Goal: Task Accomplishment & Management: Complete application form

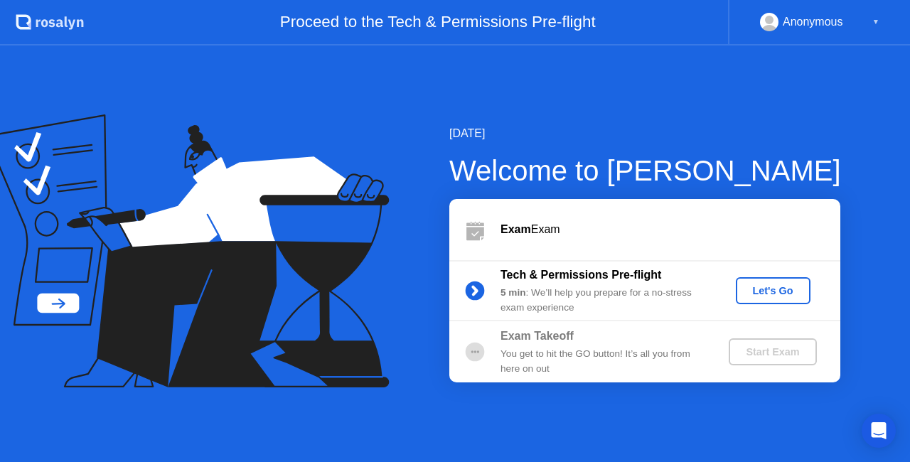
click at [766, 289] on div "Let's Go" at bounding box center [773, 290] width 63 height 11
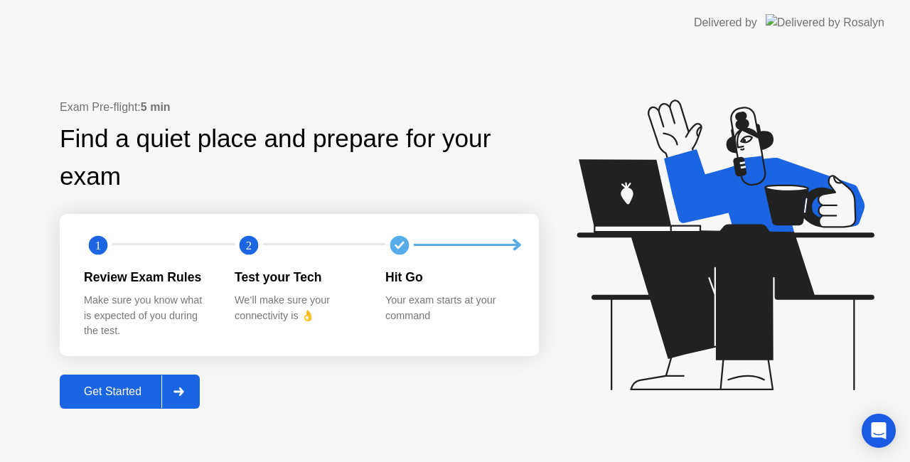
click at [101, 387] on div "Get Started" at bounding box center [112, 391] width 97 height 13
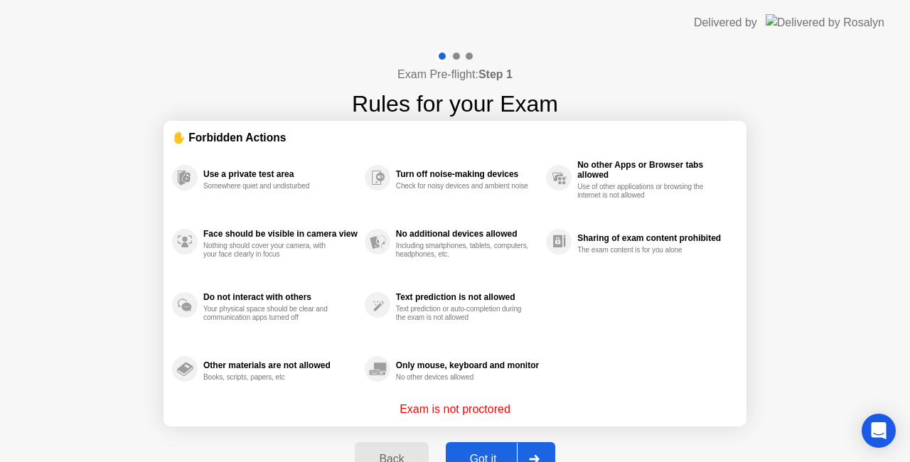
click at [481, 453] on div "Got it" at bounding box center [483, 459] width 67 height 13
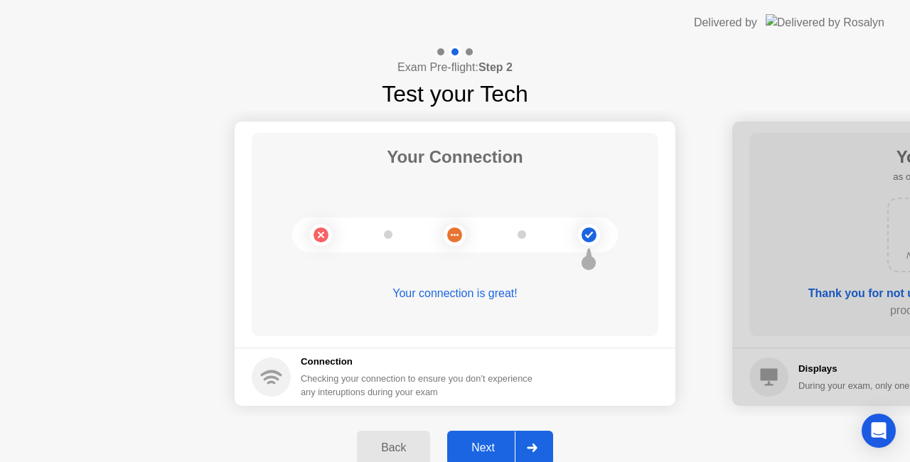
click at [481, 452] on div "Next" at bounding box center [482, 447] width 63 height 13
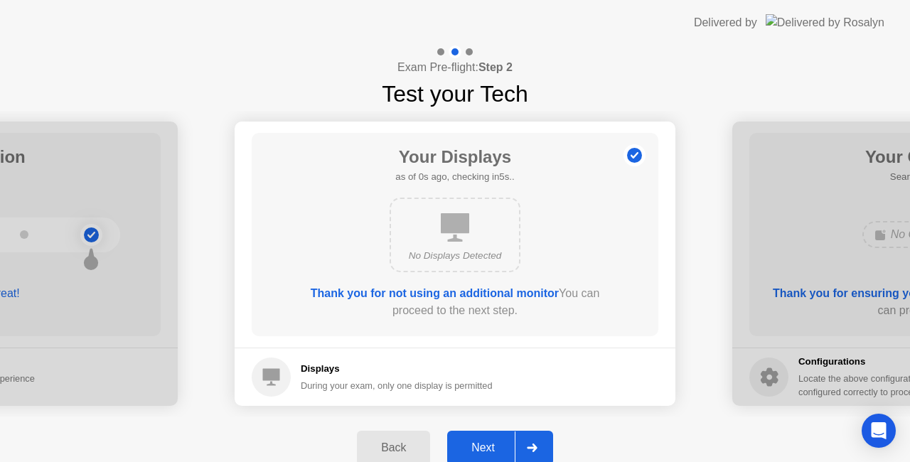
click at [481, 452] on div "Next" at bounding box center [482, 447] width 63 height 13
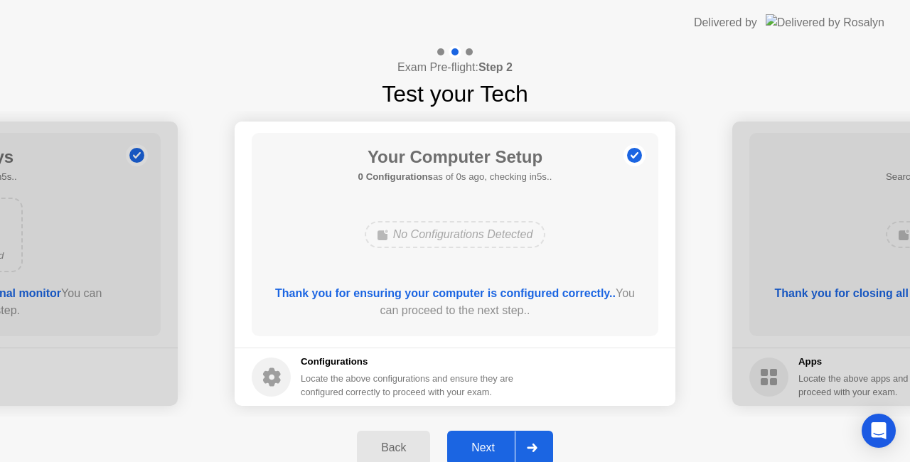
click at [481, 452] on div "Next" at bounding box center [482, 447] width 63 height 13
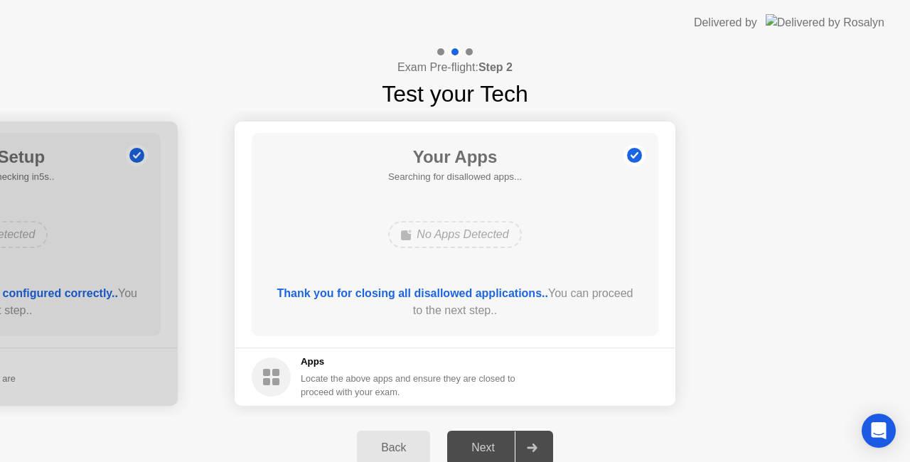
click at [481, 452] on div "Next" at bounding box center [482, 447] width 63 height 13
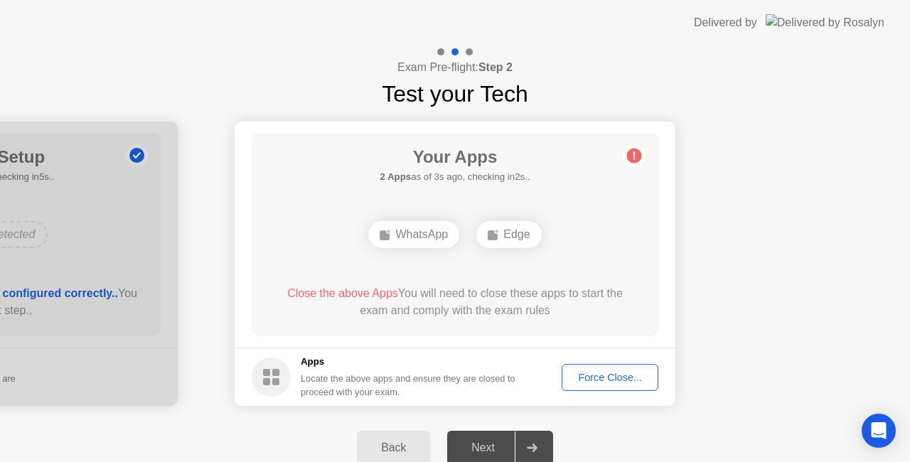
click at [623, 373] on div "Force Close..." at bounding box center [610, 377] width 87 height 11
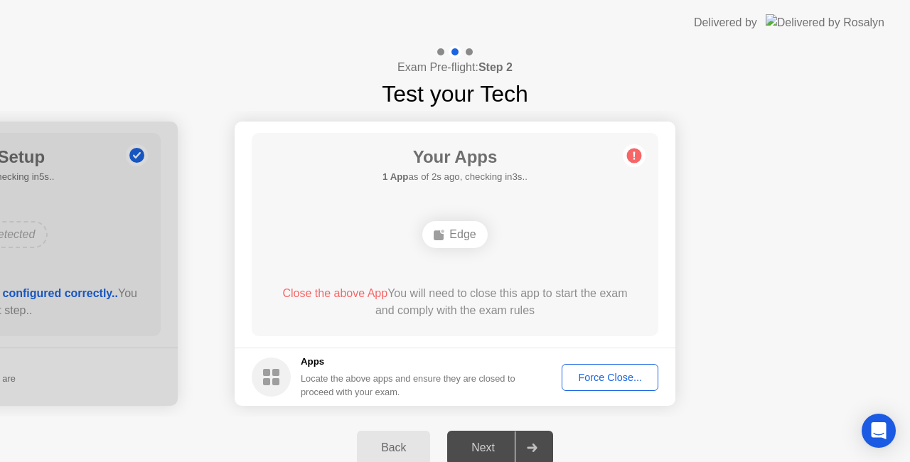
click at [599, 381] on div "Force Close..." at bounding box center [610, 377] width 87 height 11
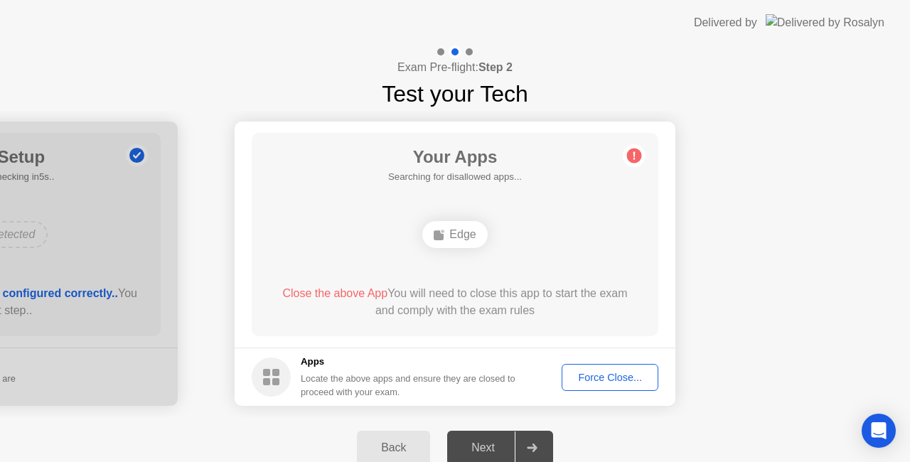
click at [615, 375] on div "Force Close..." at bounding box center [610, 377] width 87 height 11
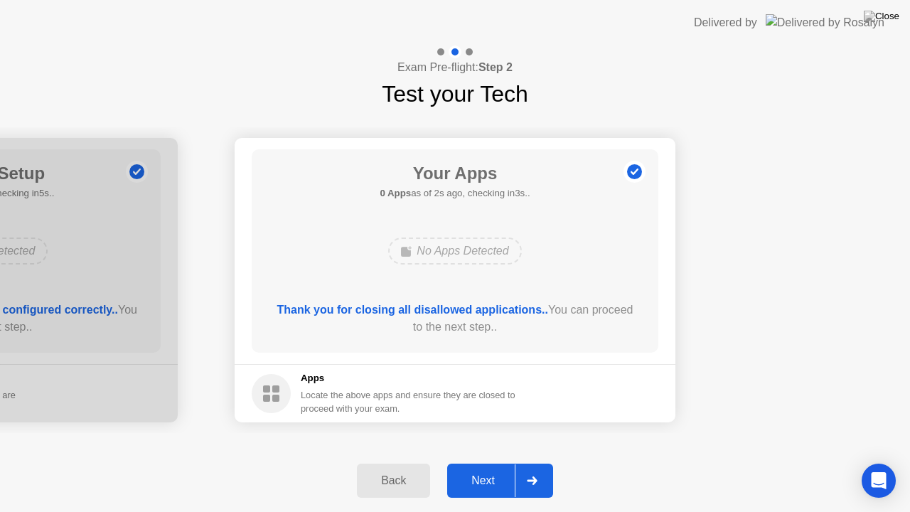
click at [479, 461] on div "Next" at bounding box center [482, 480] width 63 height 13
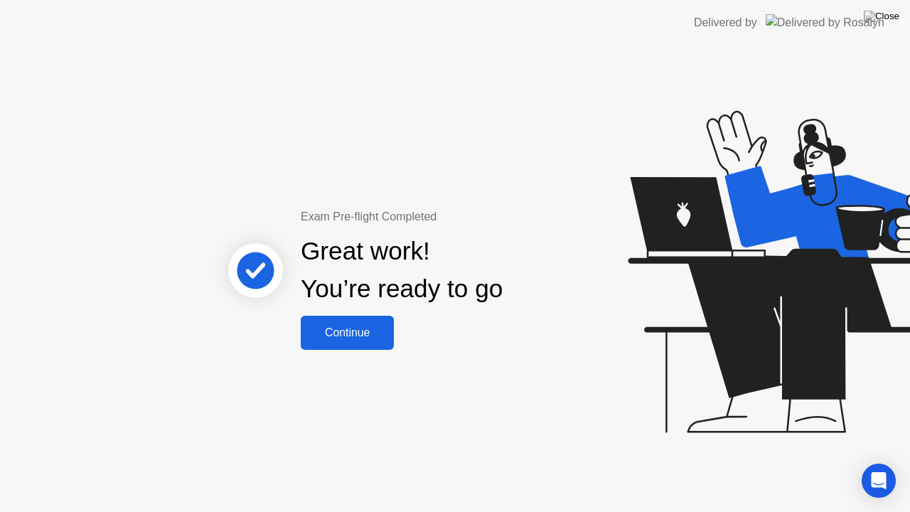
click at [348, 328] on div "Continue" at bounding box center [347, 332] width 85 height 13
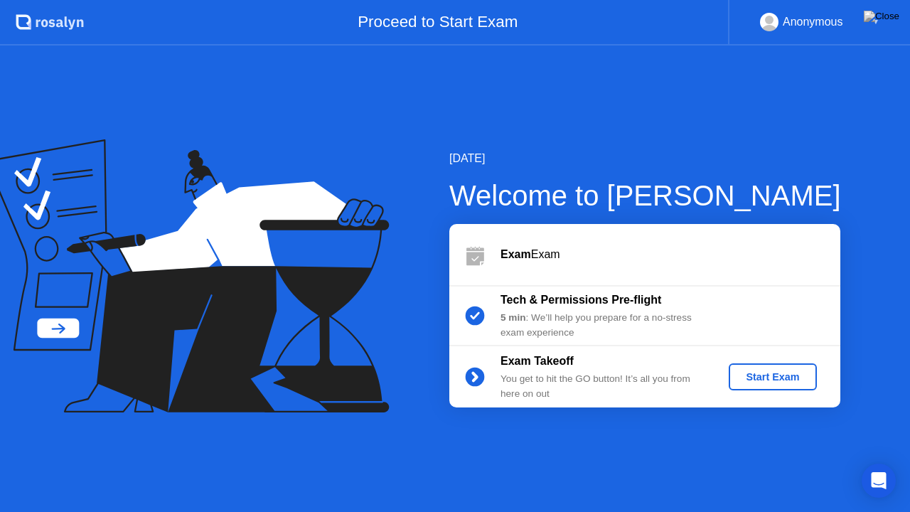
click at [768, 379] on div "Start Exam" at bounding box center [772, 376] width 76 height 11
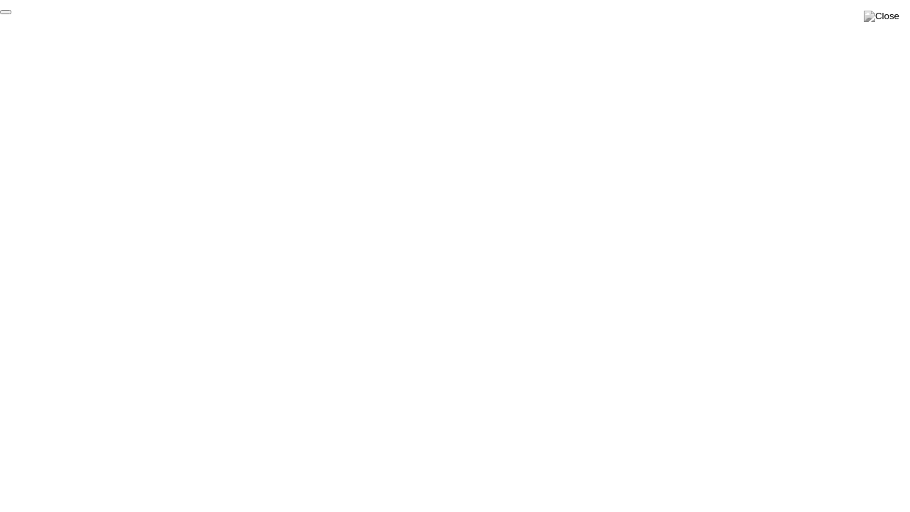
click div "End Proctoring Session"
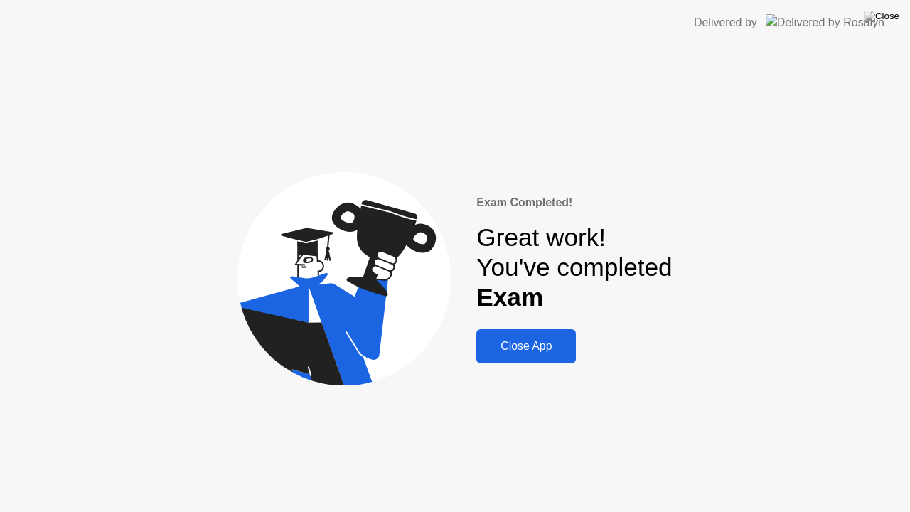
click at [526, 348] on div "Close App" at bounding box center [526, 346] width 91 height 13
